Goal: Information Seeking & Learning: Learn about a topic

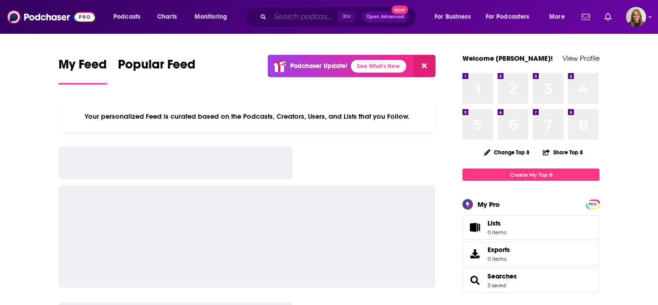
click at [313, 19] on input "Search podcasts, credits, & more..." at bounding box center [304, 17] width 68 height 15
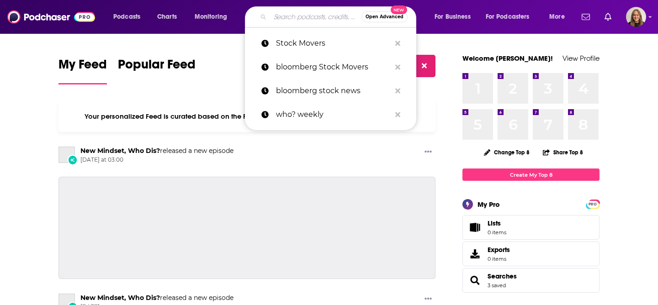
paste input "The Ad Podcast"
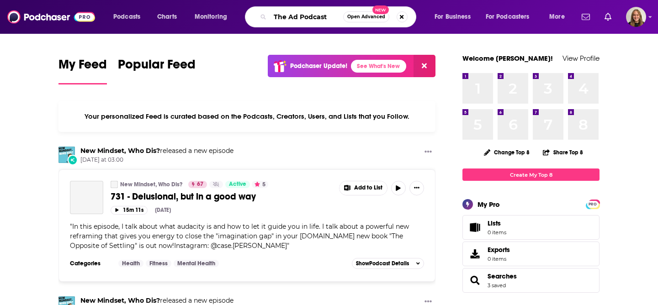
type input "The Ad Podcast"
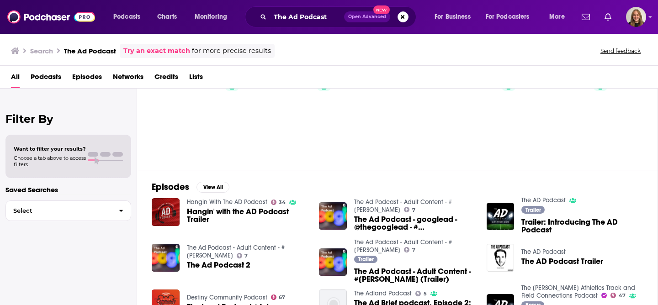
scroll to position [176, 0]
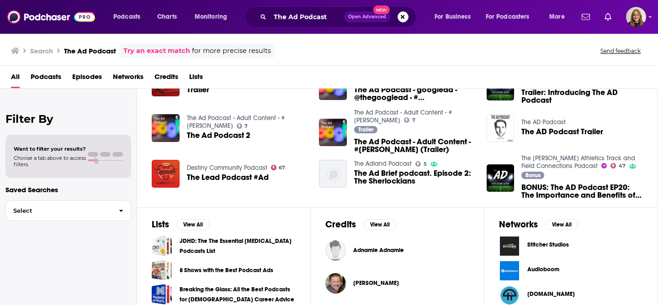
click at [505, 131] on img "The AD Podcast Trailer" at bounding box center [500, 128] width 28 height 28
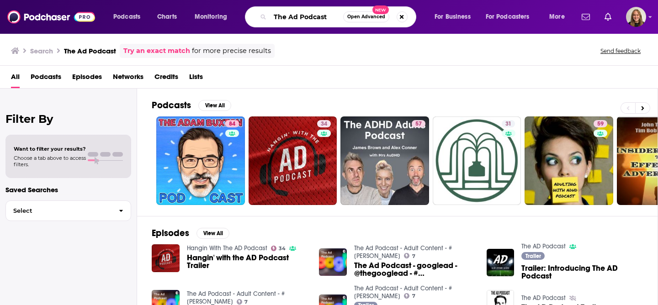
click at [285, 19] on input "The Ad Podcast" at bounding box center [306, 17] width 73 height 15
click at [328, 17] on input "The Ad Podcast" at bounding box center [306, 17] width 73 height 15
type input "The Ad Podcast [PERSON_NAME]"
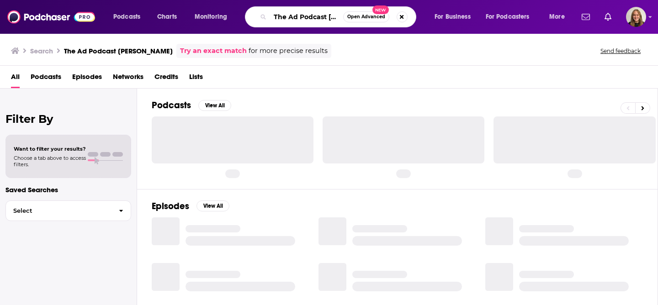
scroll to position [0, 7]
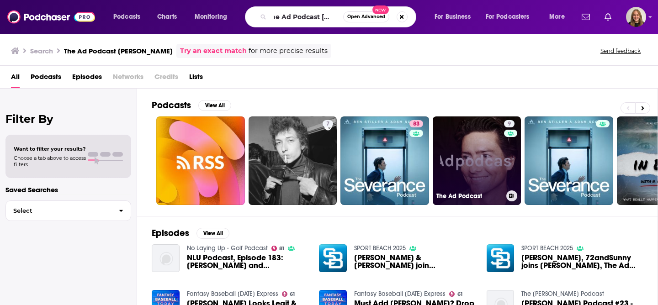
click at [477, 171] on link "9 The Ad Podcast" at bounding box center [476, 160] width 89 height 89
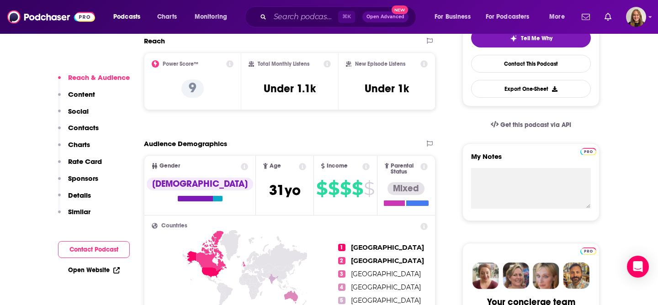
scroll to position [226, 0]
